Goal: Information Seeking & Learning: Learn about a topic

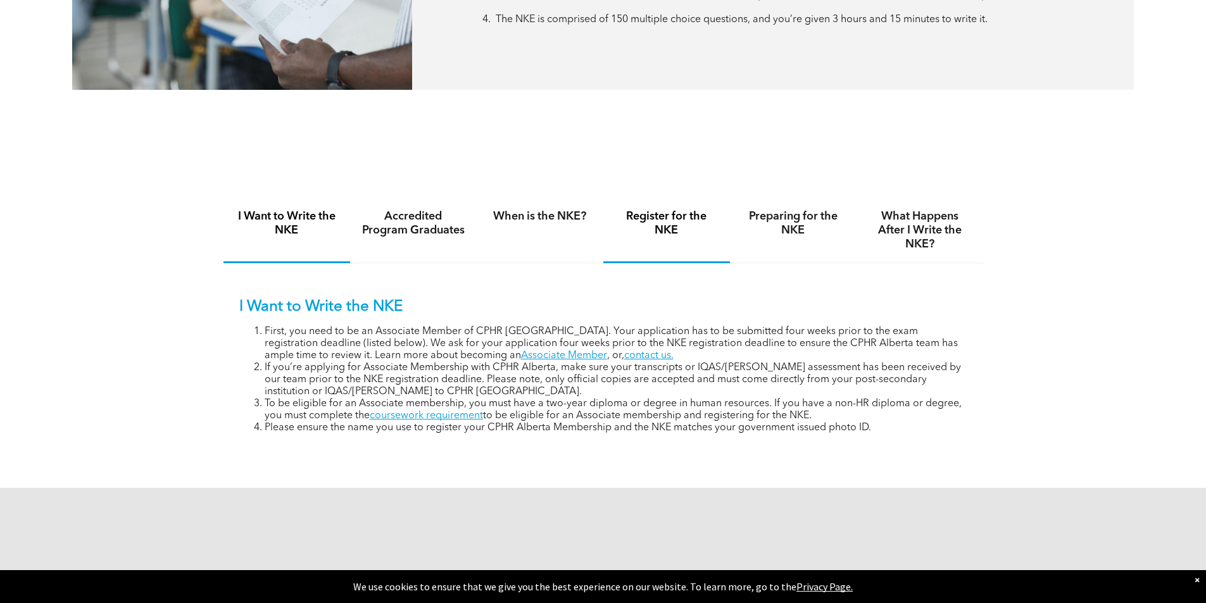
scroll to position [758, 0]
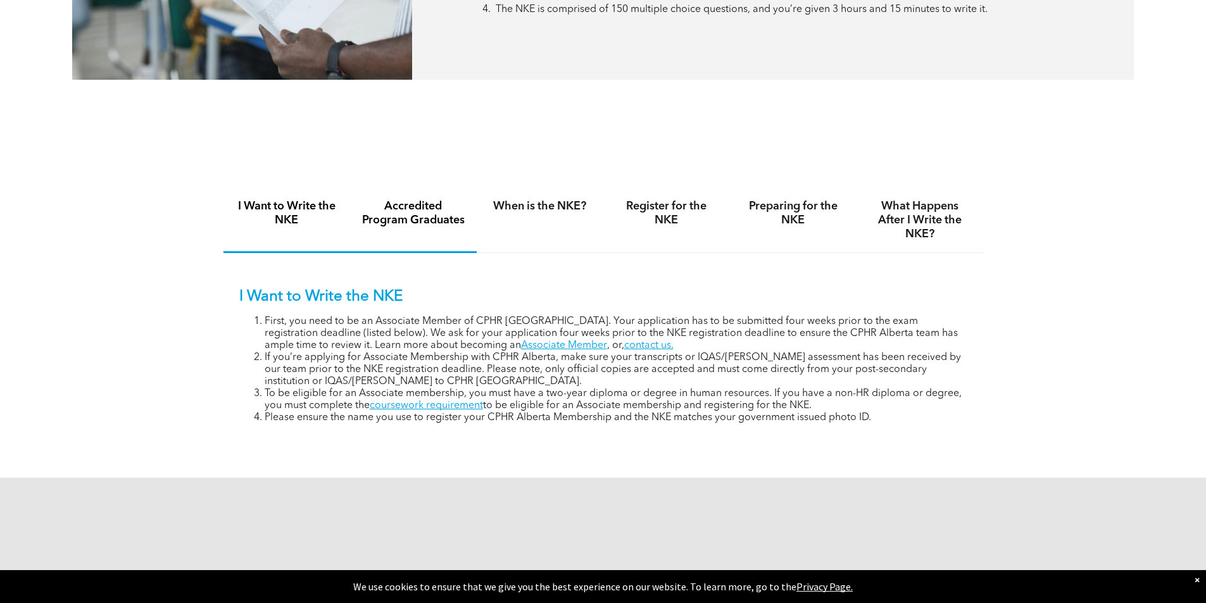
click at [408, 222] on h4 "Accredited Program Graduates" at bounding box center [414, 213] width 104 height 28
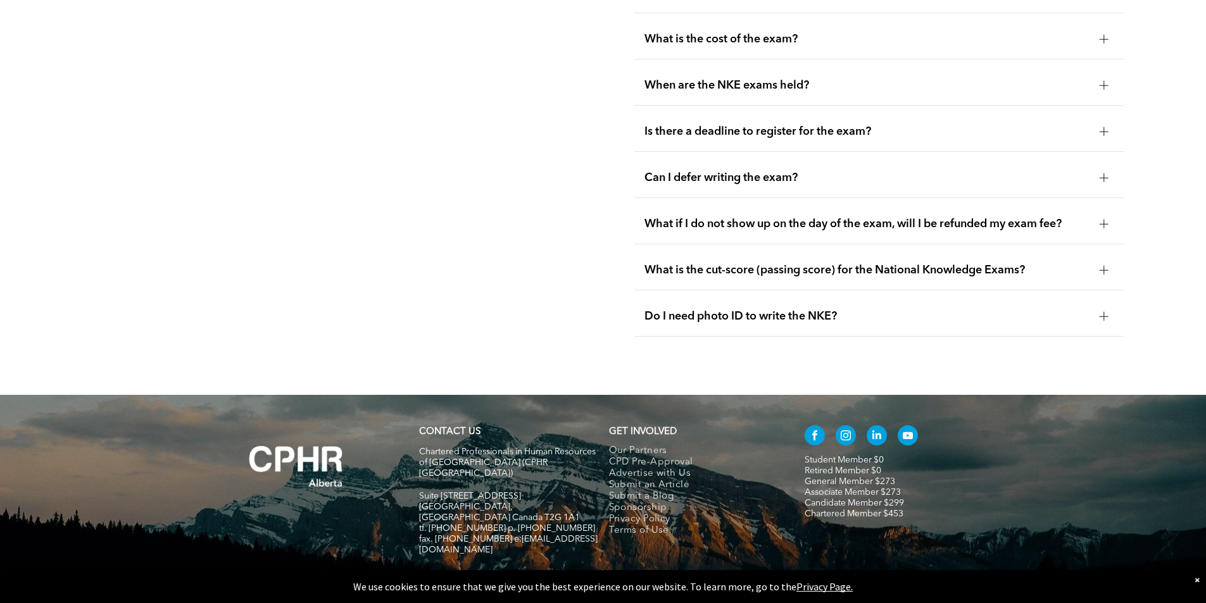
scroll to position [1834, 0]
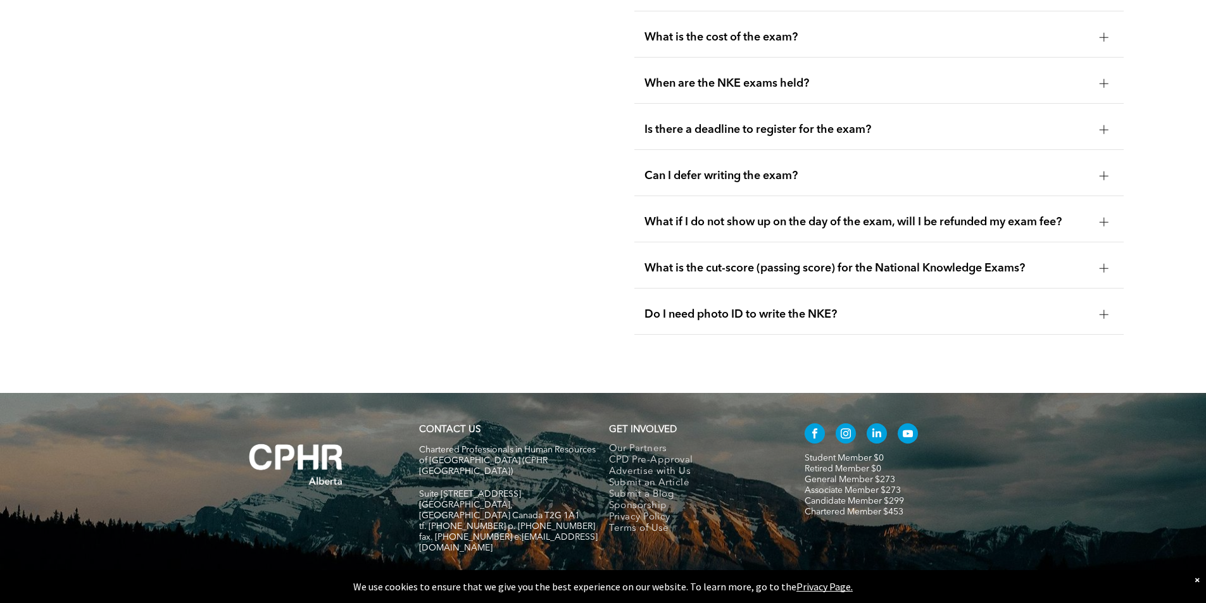
click at [1107, 33] on div at bounding box center [1104, 37] width 9 height 9
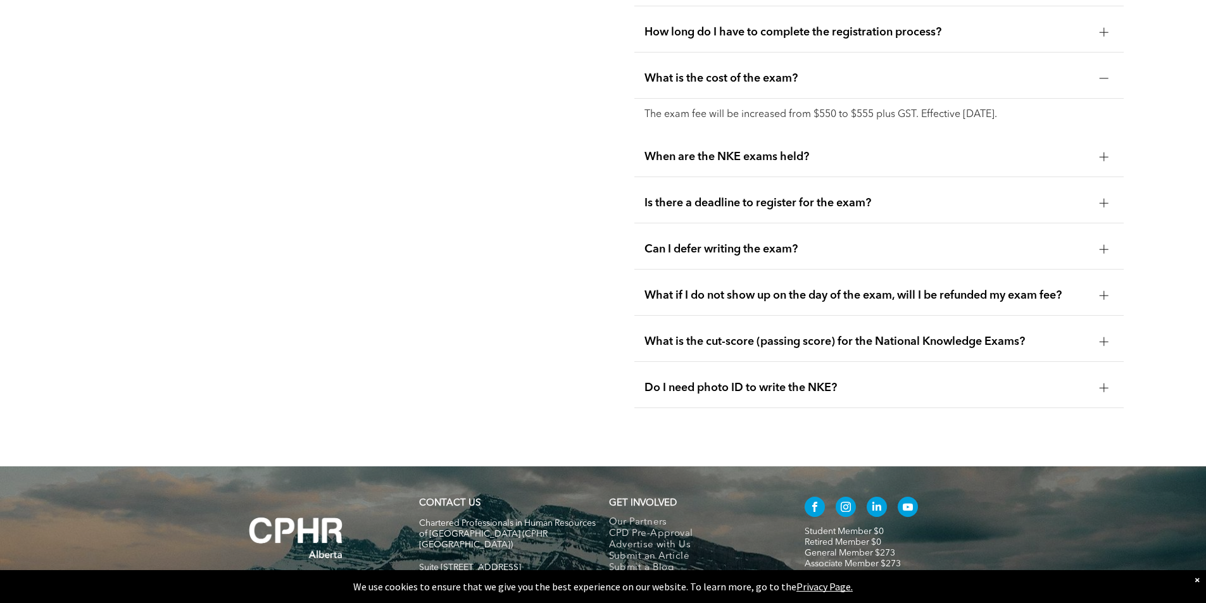
scroll to position [1771, 0]
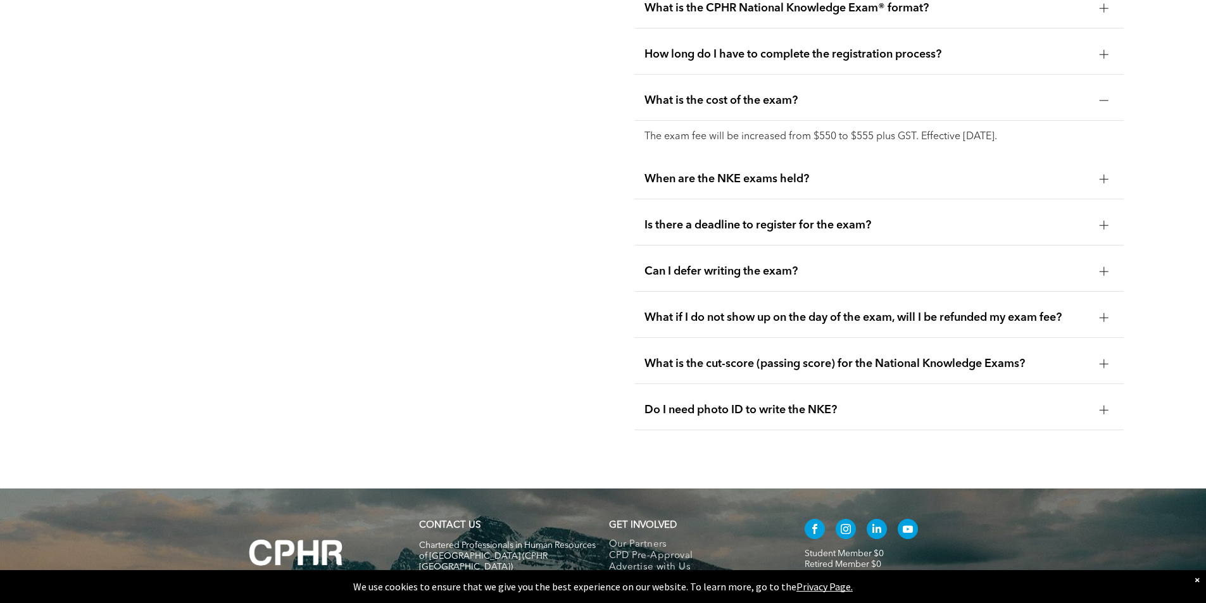
click at [1105, 96] on div at bounding box center [1104, 100] width 9 height 9
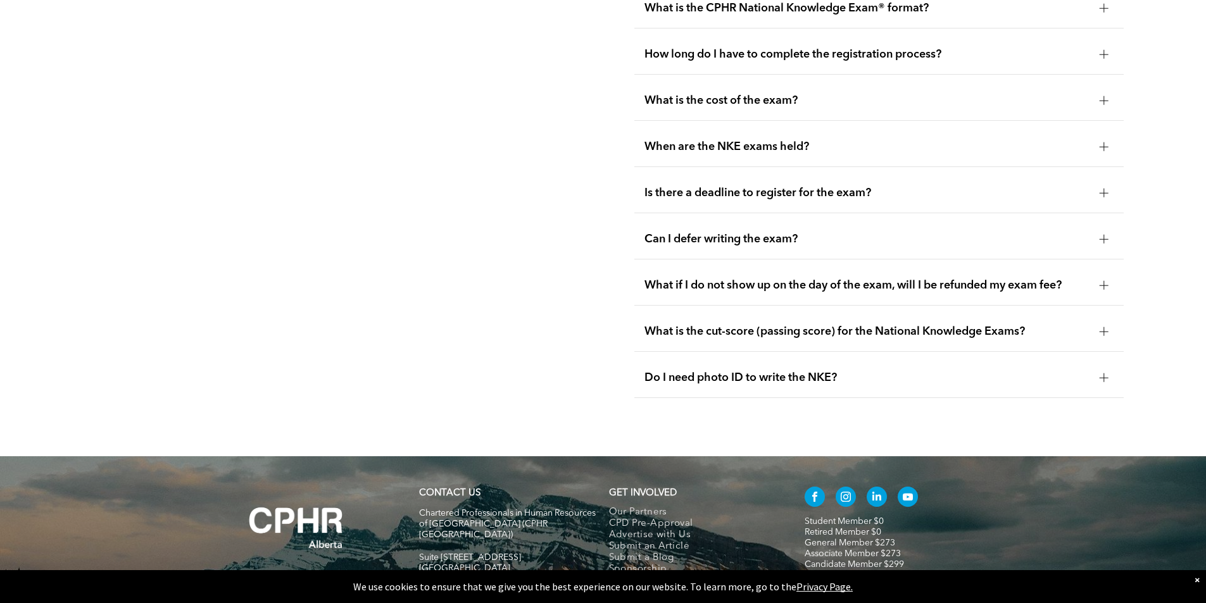
click at [1105, 142] on div at bounding box center [1104, 146] width 9 height 9
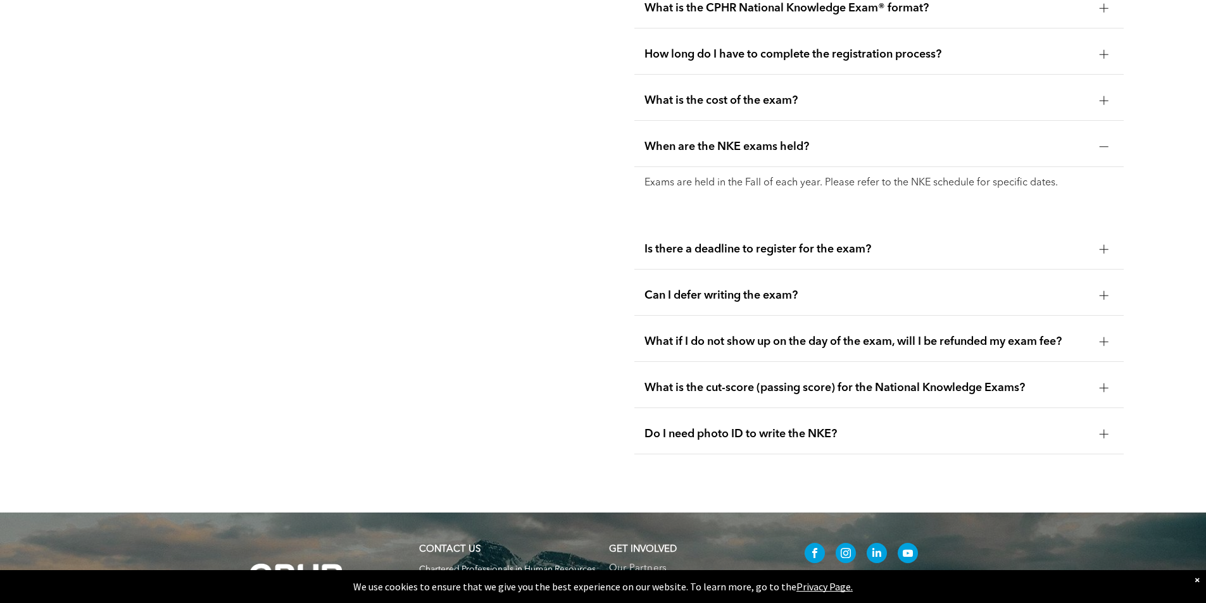
click at [1111, 137] on div at bounding box center [1104, 146] width 19 height 19
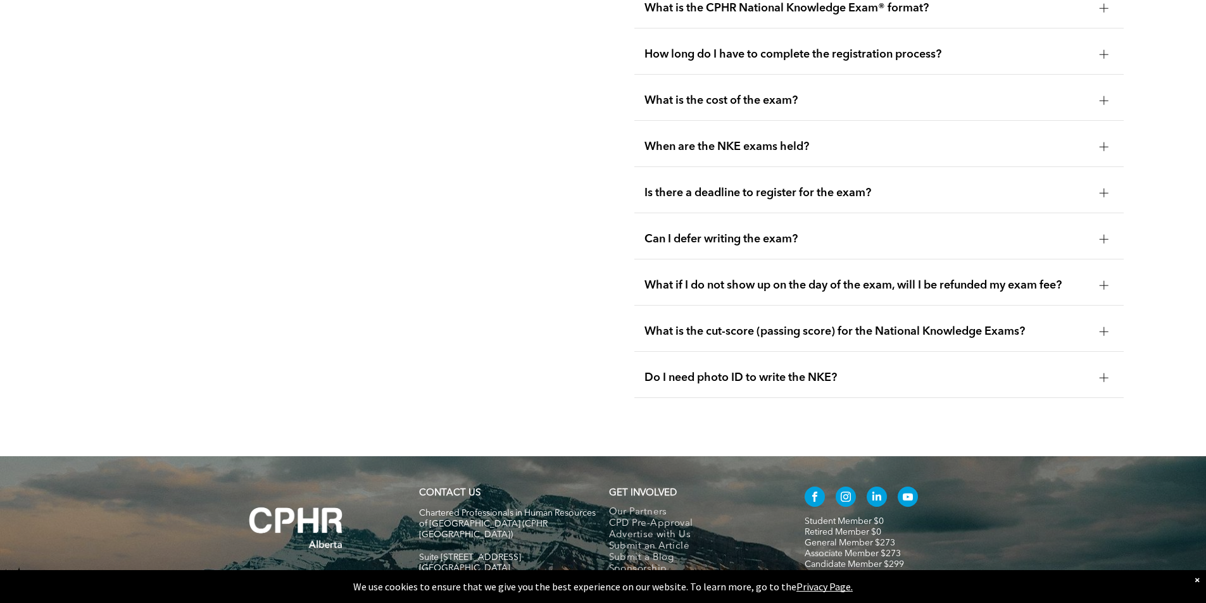
click at [1094, 173] on div "Is there a deadline to register for the exam?" at bounding box center [878, 193] width 489 height 40
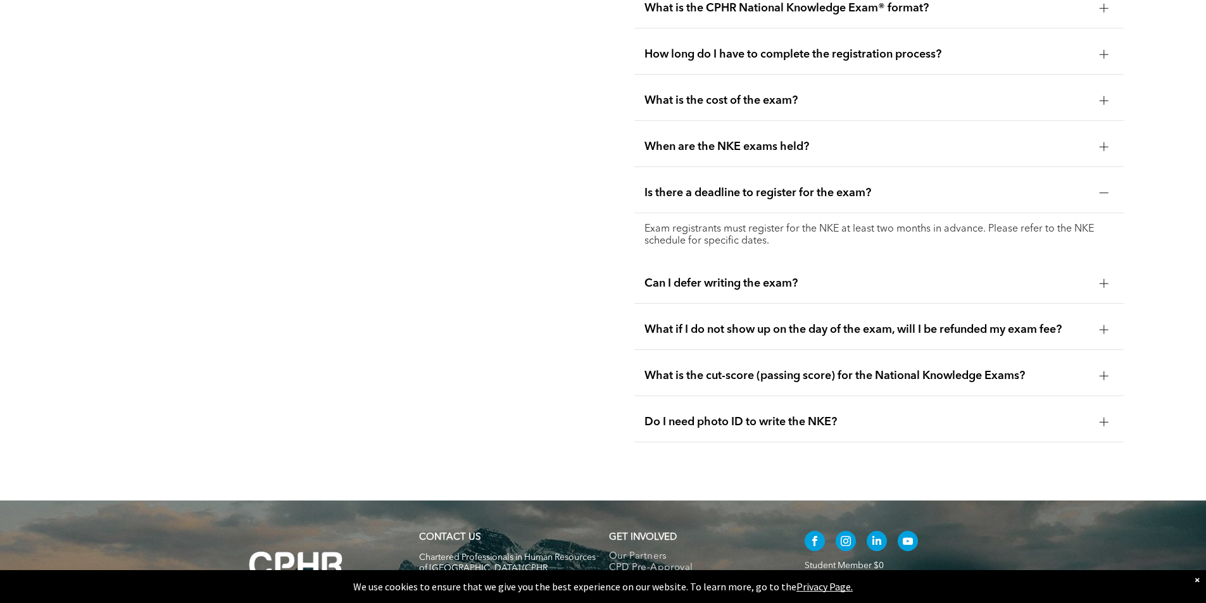
click at [1102, 175] on div "Is there a deadline to register for the exam?" at bounding box center [878, 193] width 489 height 40
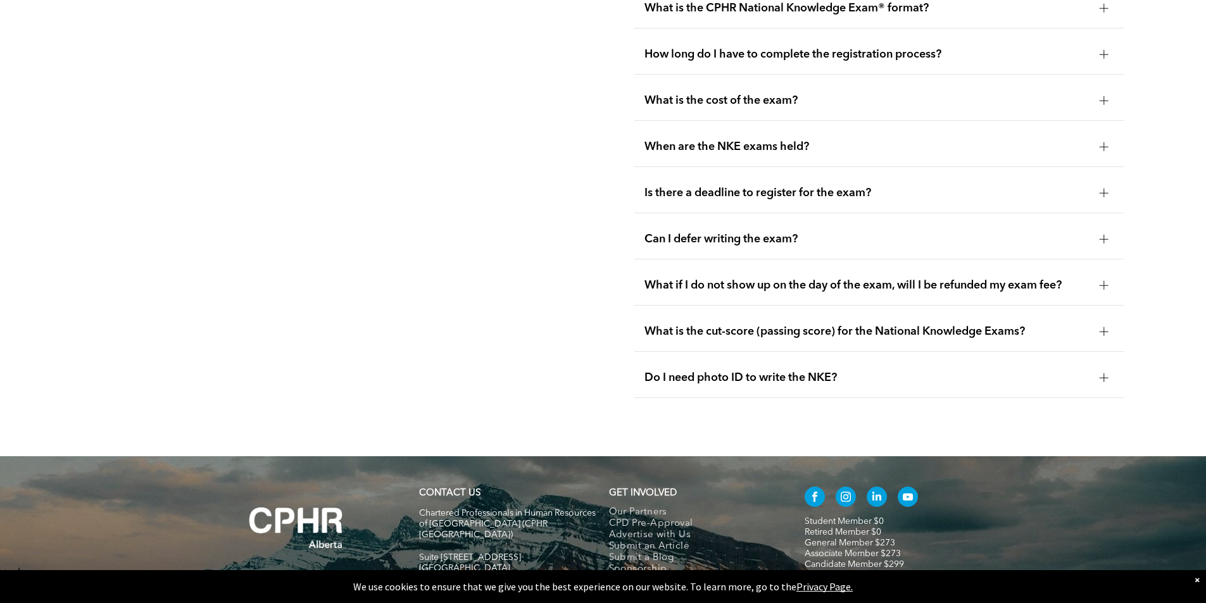
click at [1105, 230] on div at bounding box center [1104, 239] width 19 height 19
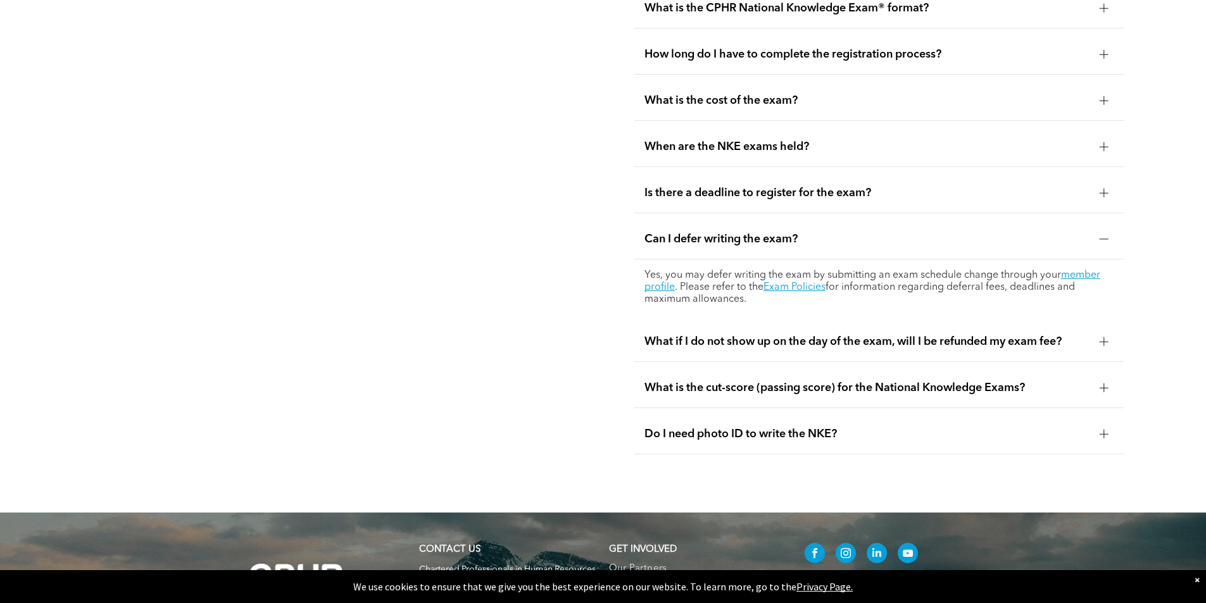
click at [1102, 235] on div at bounding box center [1104, 239] width 9 height 9
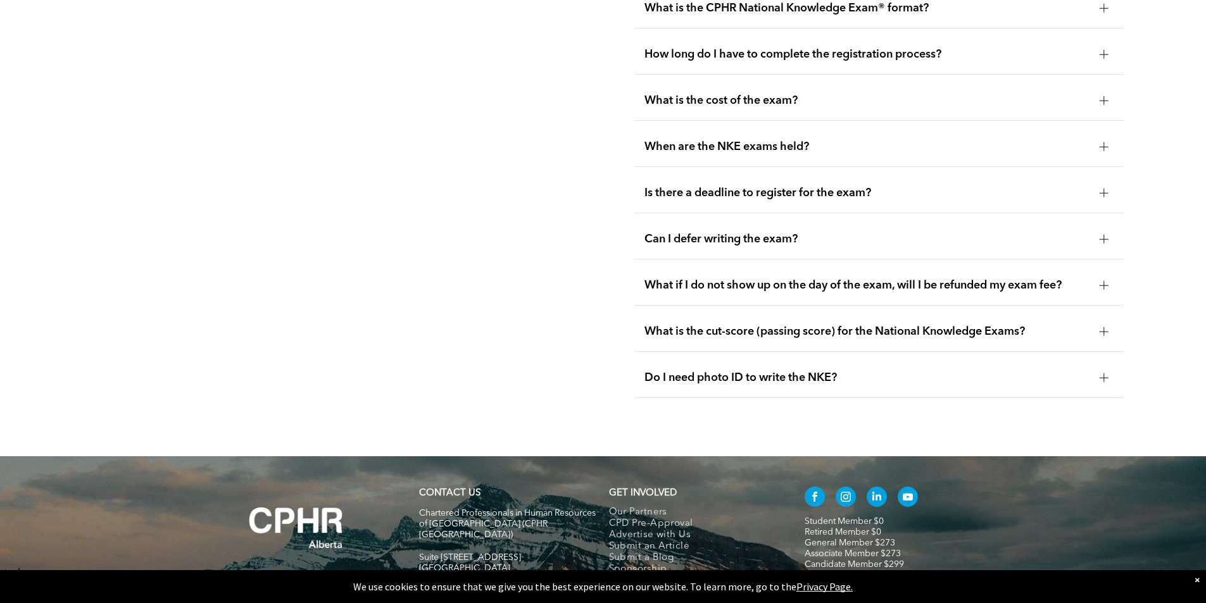
click at [1104, 374] on div at bounding box center [1104, 378] width 1 height 9
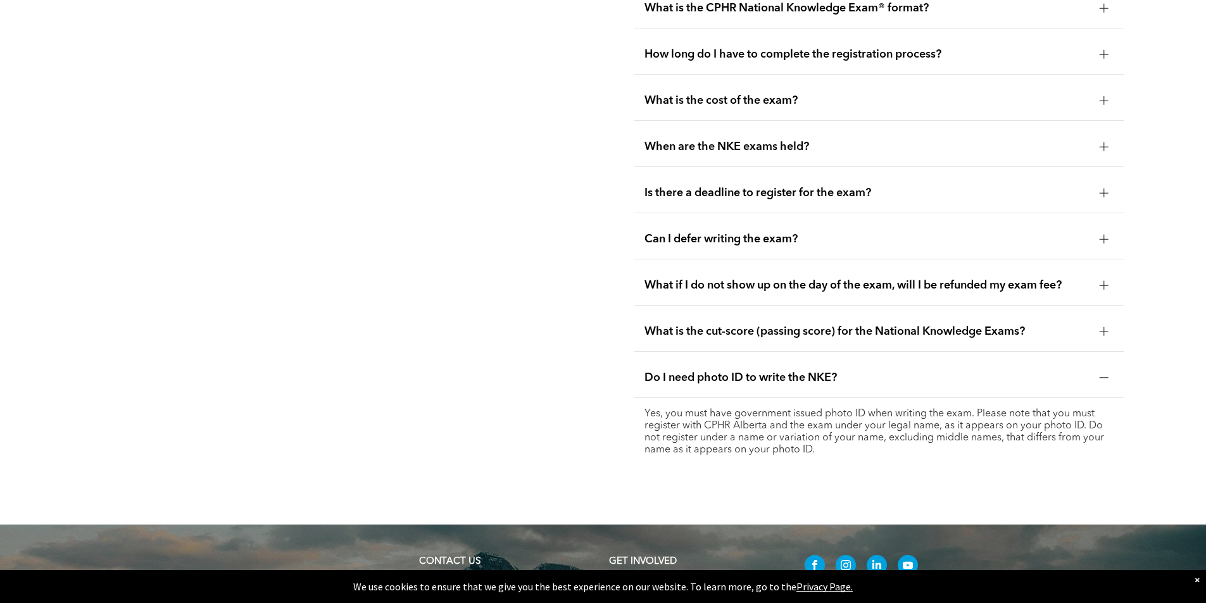
click at [1102, 368] on div at bounding box center [1104, 377] width 19 height 19
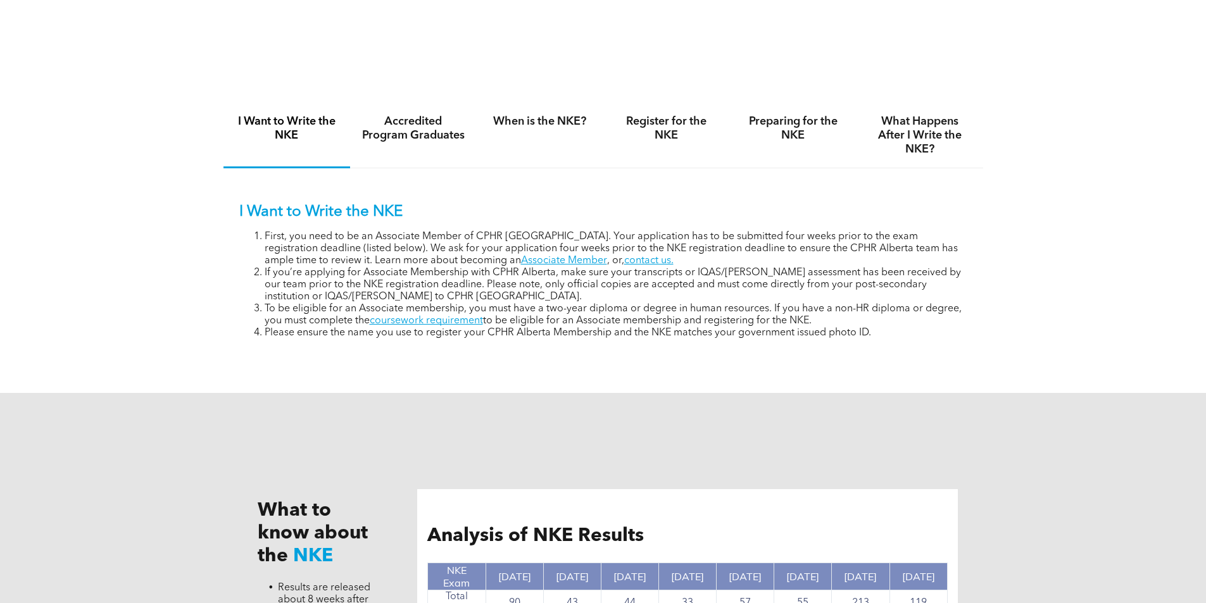
scroll to position [823, 0]
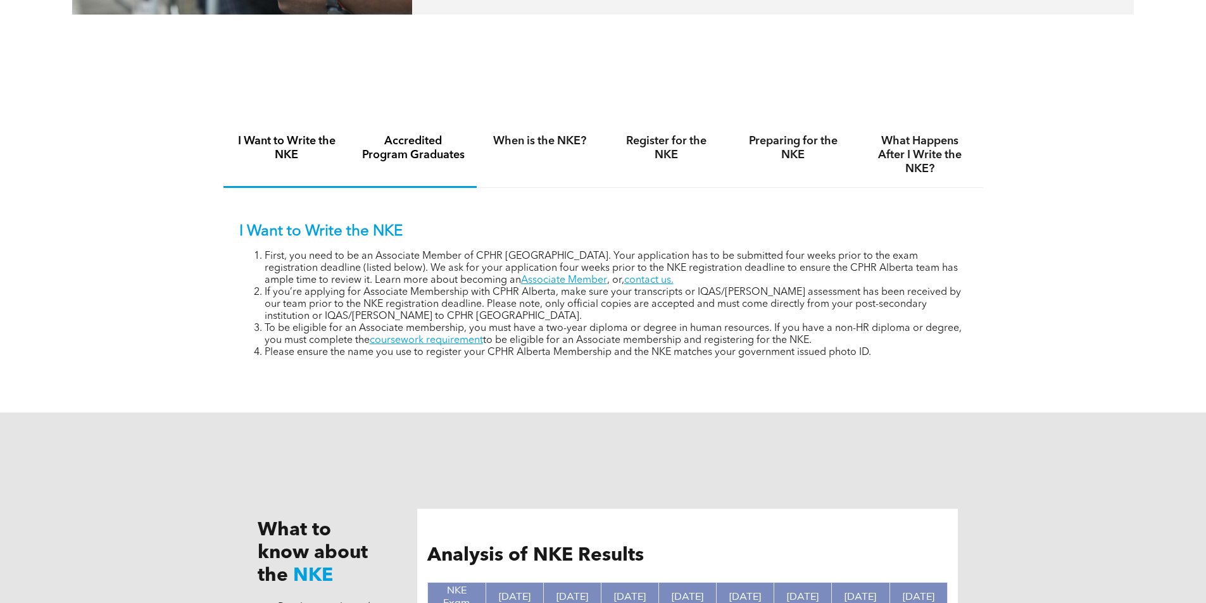
click at [442, 173] on div "Accredited Program Graduates" at bounding box center [413, 155] width 127 height 65
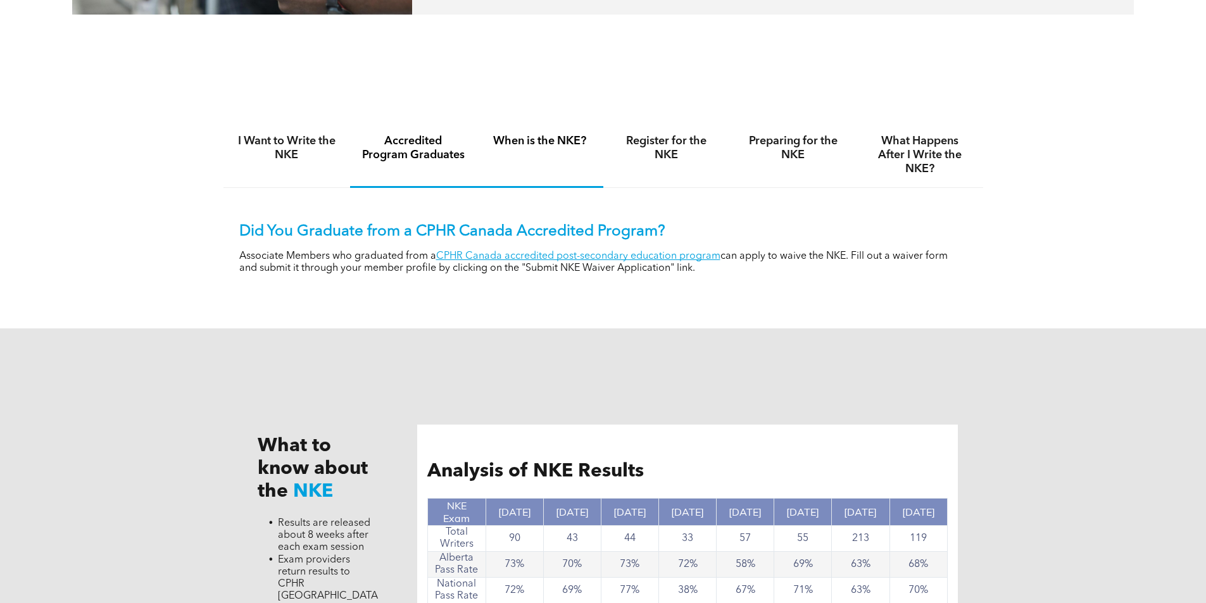
click at [536, 161] on div "When is the NKE?" at bounding box center [540, 155] width 127 height 65
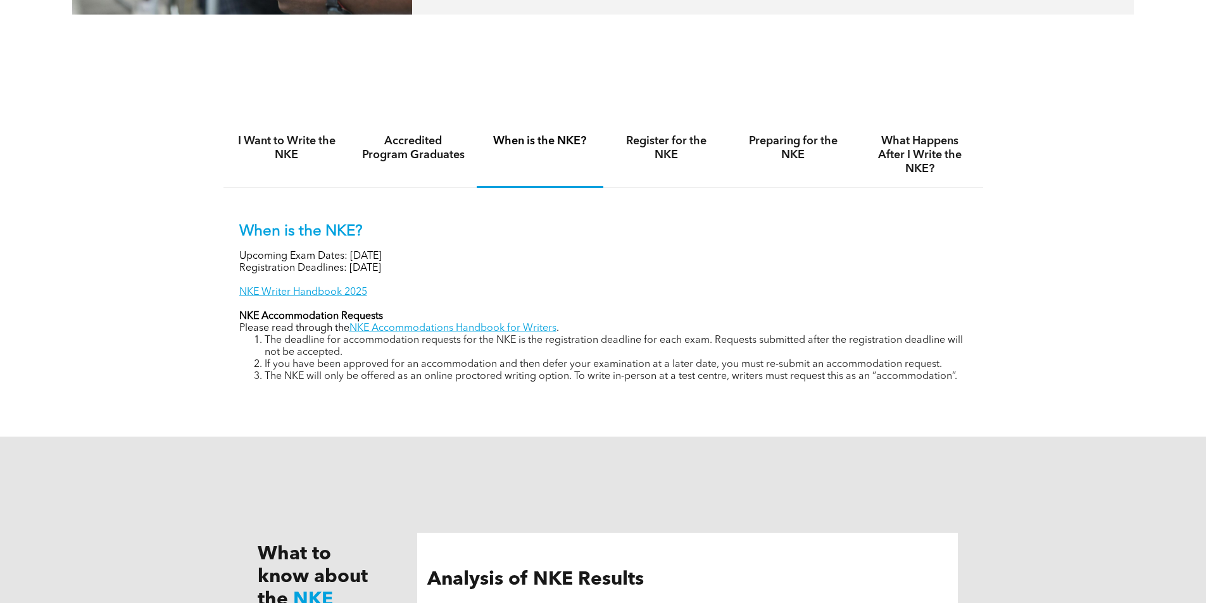
drag, startPoint x: 410, startPoint y: 255, endPoint x: 390, endPoint y: 255, distance: 19.6
click at [390, 255] on p "Upcoming Exam Dates: [DATE]" at bounding box center [603, 257] width 728 height 12
click at [673, 164] on div "Register for the NKE" at bounding box center [666, 155] width 127 height 65
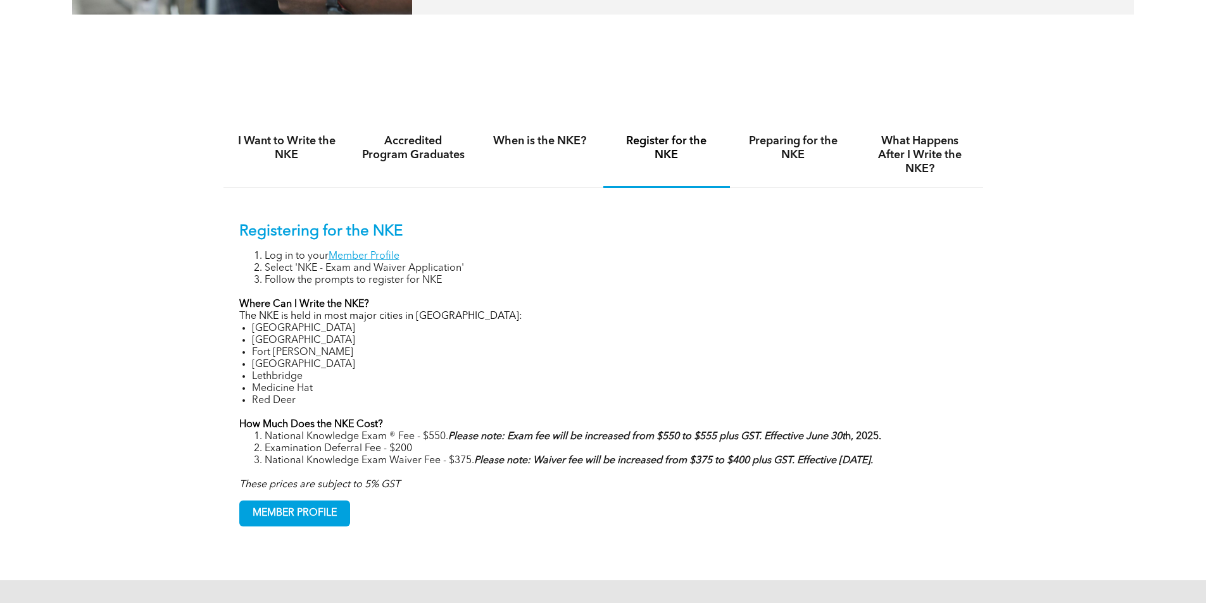
drag, startPoint x: 475, startPoint y: 458, endPoint x: 447, endPoint y: 458, distance: 28.5
click at [447, 458] on li "National Knowledge Exam Waiver Fee - $375. Please note: Waiver fee will be incr…" at bounding box center [616, 461] width 703 height 12
click at [781, 168] on div "Preparing for the NKE" at bounding box center [793, 155] width 127 height 65
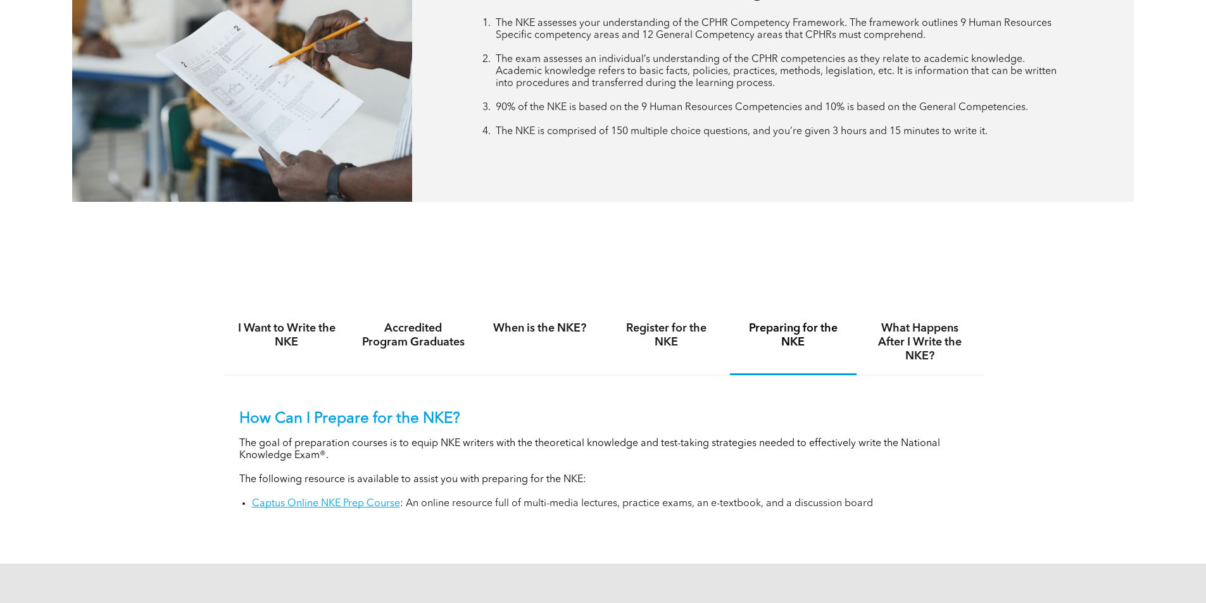
scroll to position [696, 0]
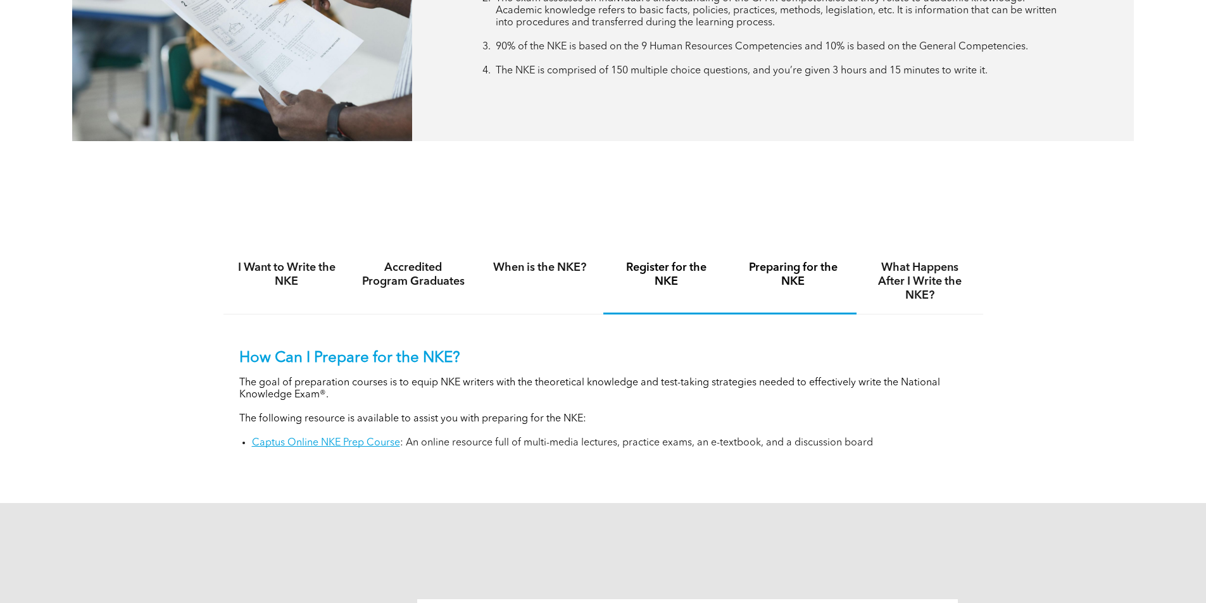
click at [669, 297] on div "Register for the NKE" at bounding box center [666, 281] width 127 height 65
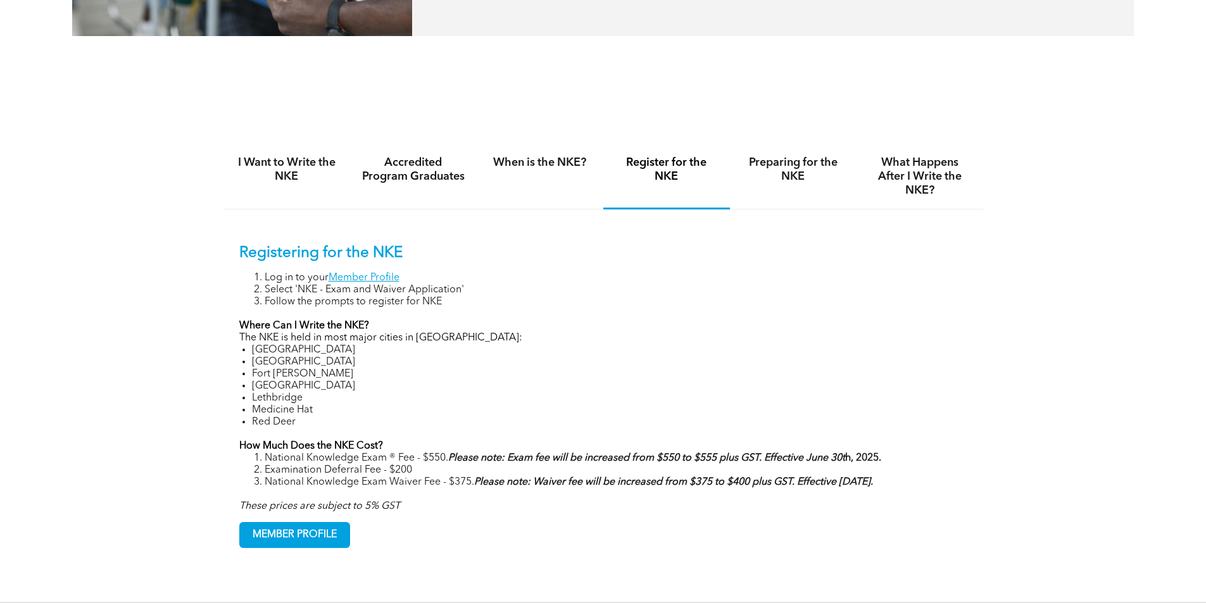
scroll to position [886, 0]
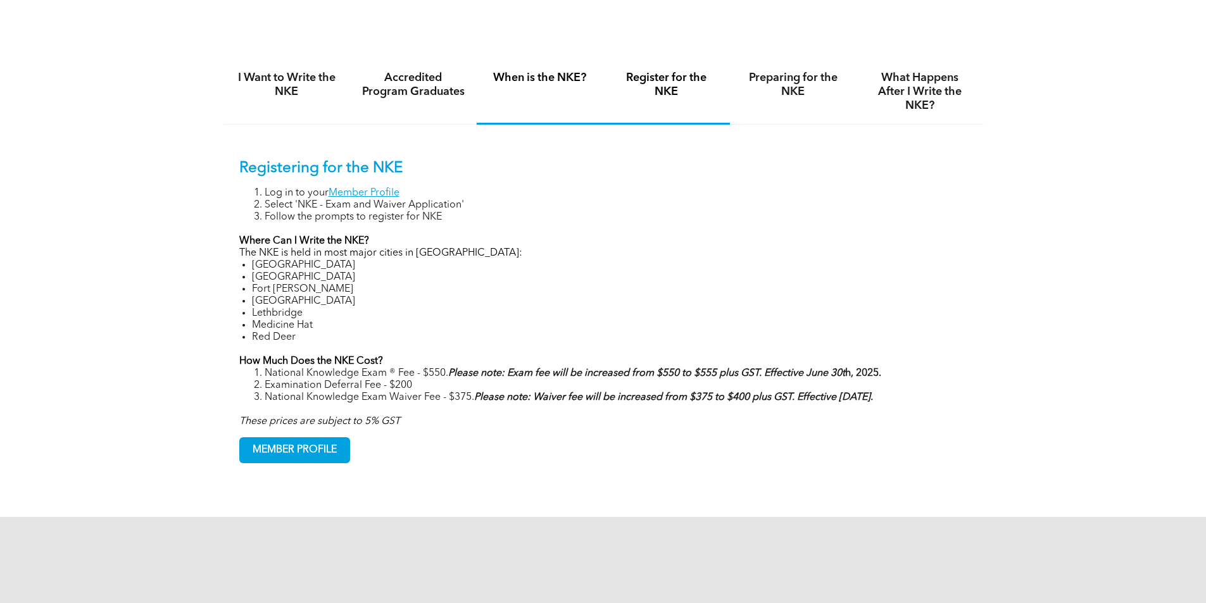
click at [585, 72] on h4 "When is the NKE?" at bounding box center [540, 78] width 104 height 14
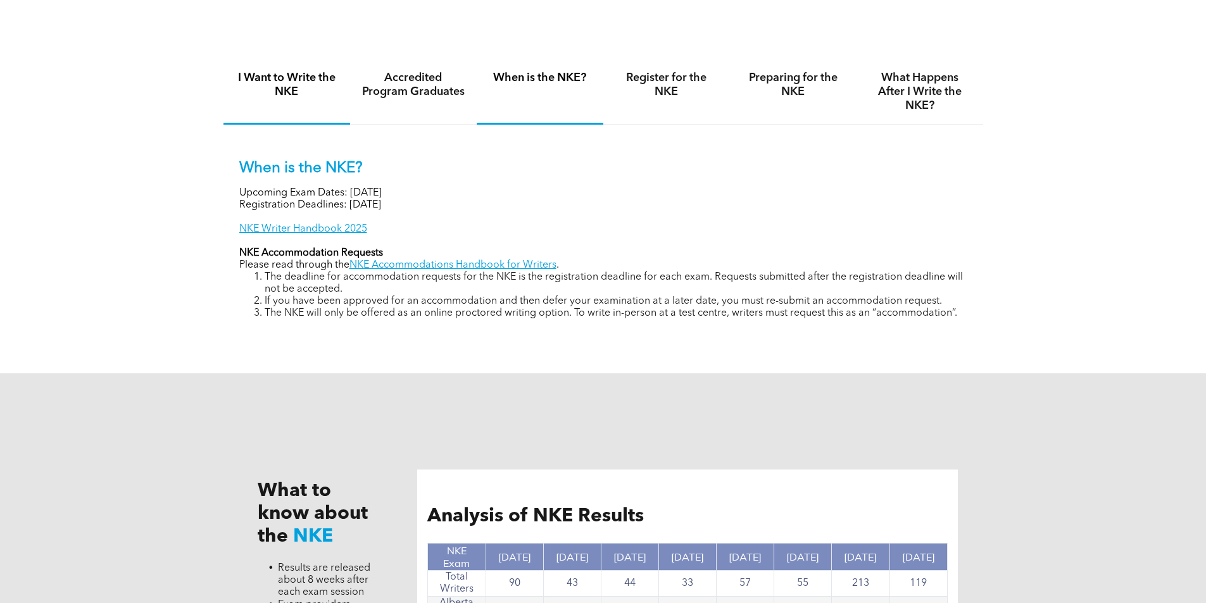
click at [308, 83] on h4 "I Want to Write the NKE" at bounding box center [287, 85] width 104 height 28
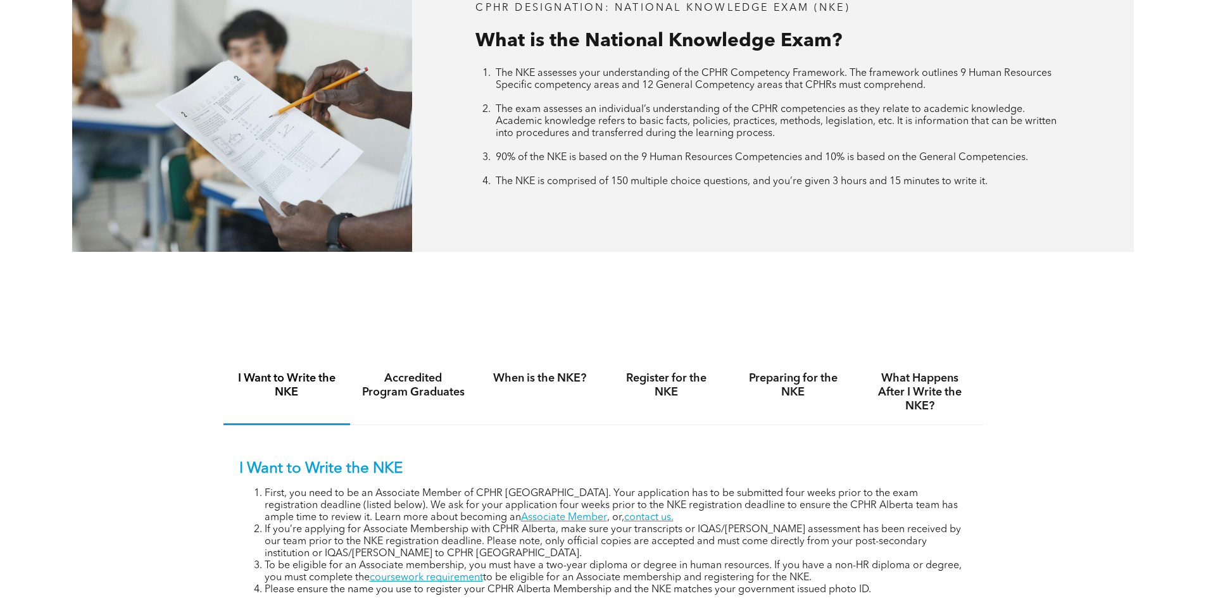
scroll to position [506, 0]
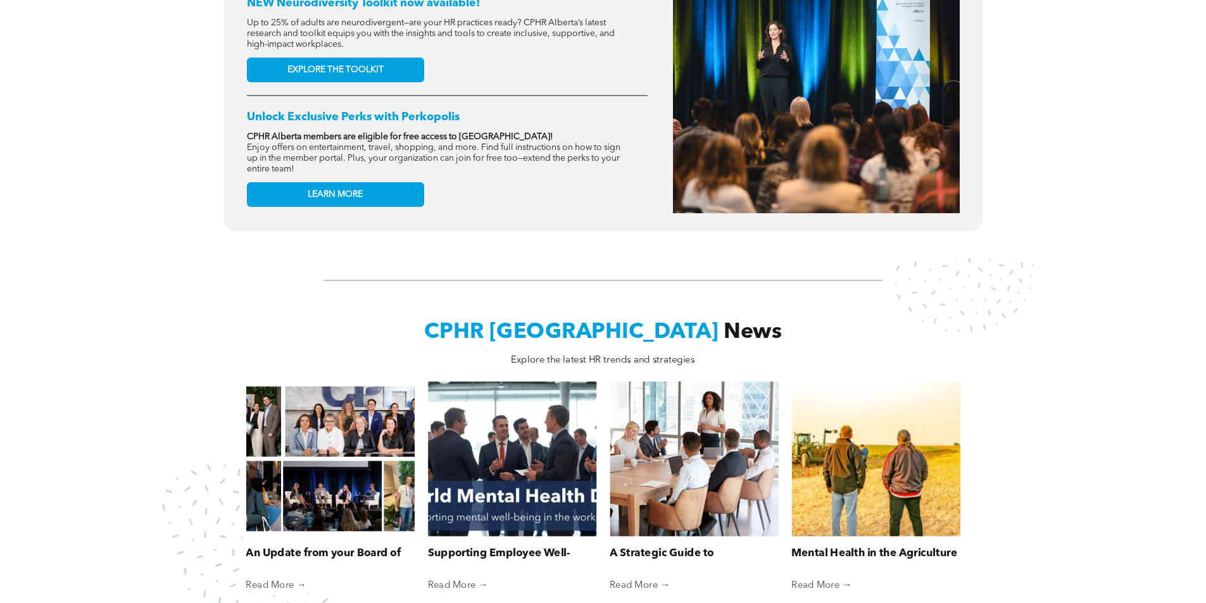
scroll to position [589, 0]
